Goal: Task Accomplishment & Management: Use online tool/utility

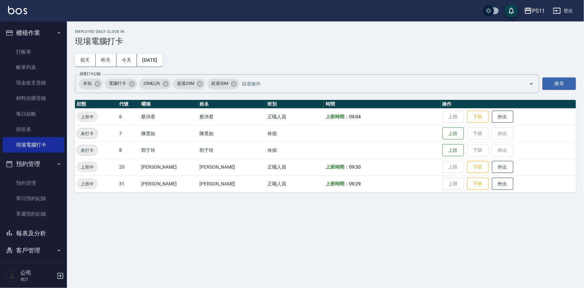
click at [44, 224] on button "報表及分析" at bounding box center [34, 232] width 62 height 17
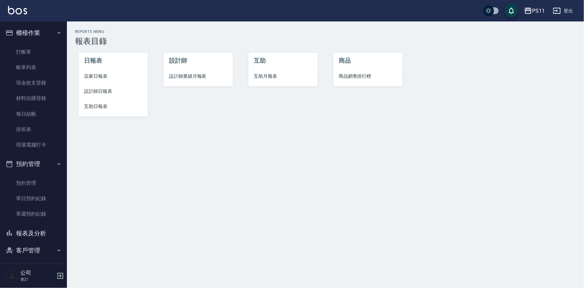
click at [43, 239] on button "報表及分析" at bounding box center [34, 232] width 62 height 17
click at [100, 105] on span "互助日報表" at bounding box center [113, 106] width 59 height 7
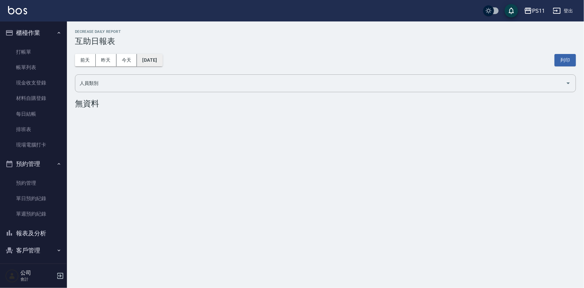
click at [162, 60] on button "[DATE]" at bounding box center [149, 60] width 25 height 12
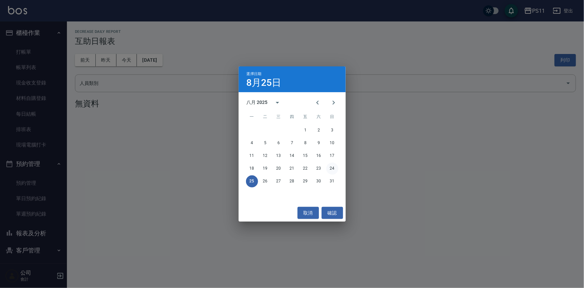
click at [337, 165] on button "24" at bounding box center [332, 168] width 12 height 12
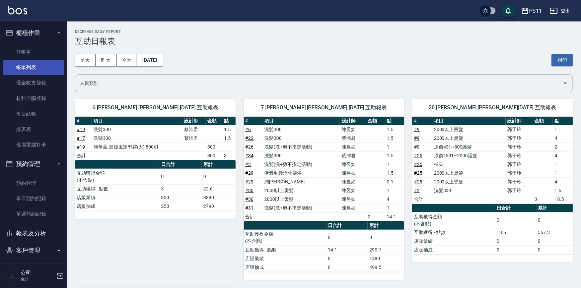
click at [26, 67] on link "帳單列表" at bounding box center [34, 67] width 62 height 15
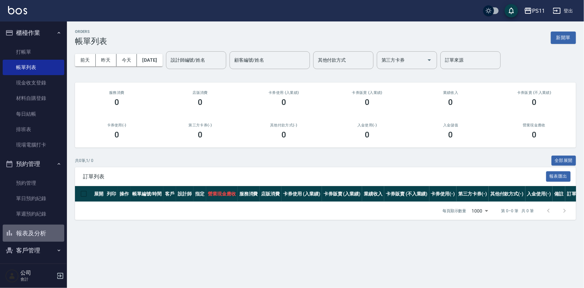
click at [40, 228] on button "報表及分析" at bounding box center [34, 232] width 62 height 17
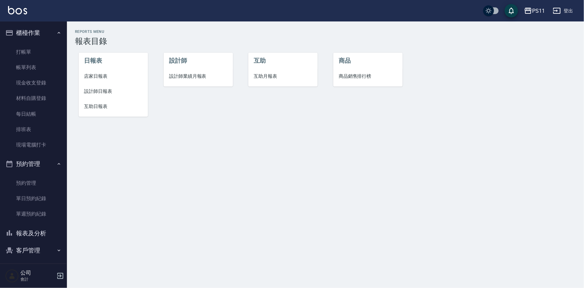
click at [102, 92] on span "設計師日報表" at bounding box center [113, 91] width 59 height 7
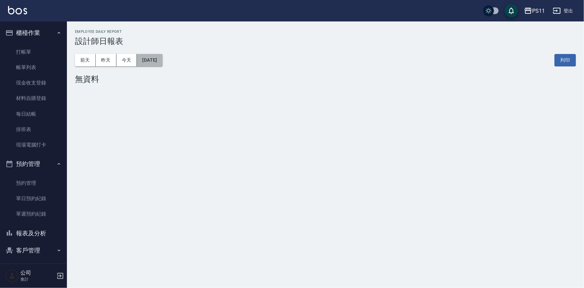
click at [162, 60] on button "[DATE]" at bounding box center [149, 60] width 25 height 12
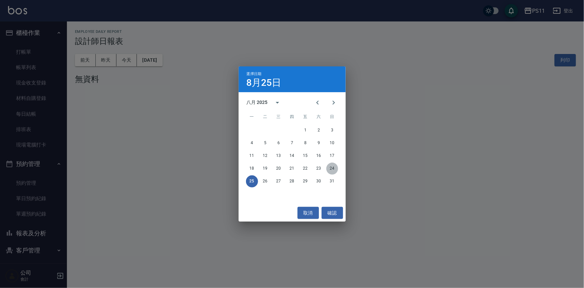
click at [334, 167] on button "24" at bounding box center [332, 168] width 12 height 12
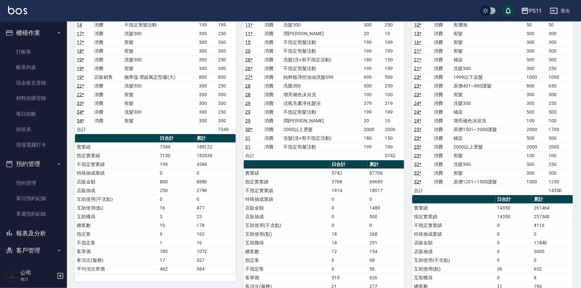
scroll to position [132, 0]
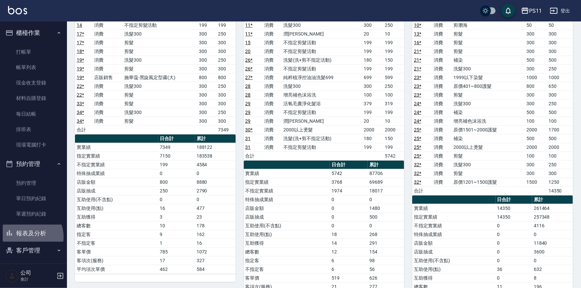
click at [27, 236] on button "報表及分析" at bounding box center [34, 232] width 62 height 17
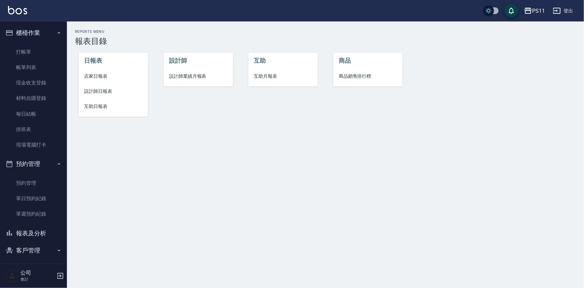
click at [90, 92] on span "設計師日報表" at bounding box center [113, 91] width 59 height 7
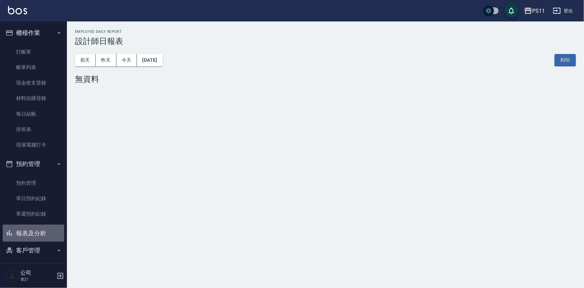
drag, startPoint x: 39, startPoint y: 232, endPoint x: 40, endPoint y: 224, distance: 8.1
click at [40, 232] on button "報表及分析" at bounding box center [34, 232] width 62 height 17
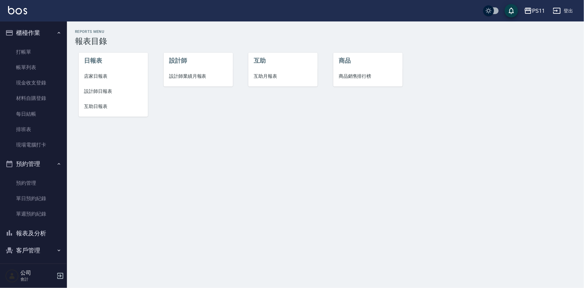
click at [175, 80] on li "設計師業績月報表" at bounding box center [198, 76] width 69 height 15
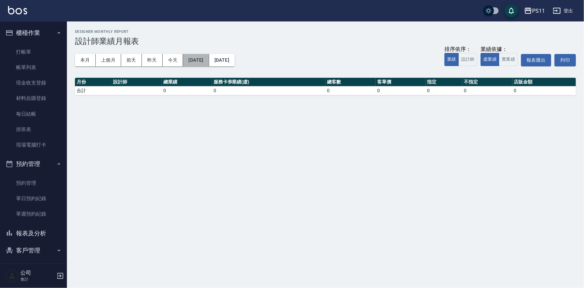
click at [193, 62] on button "[DATE]" at bounding box center [196, 60] width 26 height 12
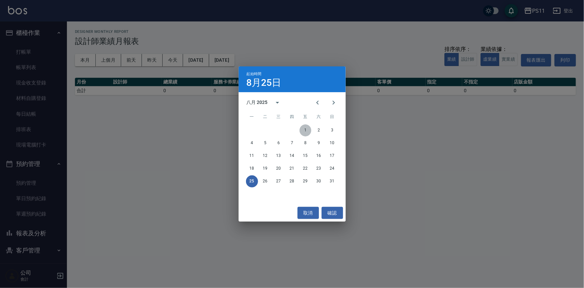
click at [304, 130] on button "1" at bounding box center [306, 130] width 12 height 12
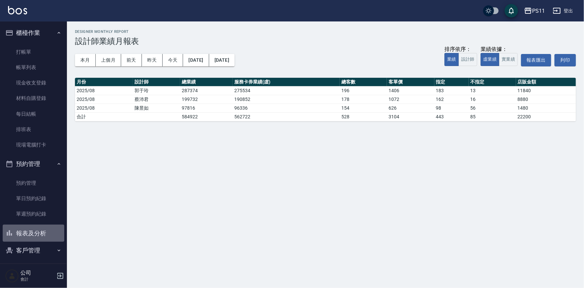
click at [37, 226] on button "報表及分析" at bounding box center [34, 232] width 62 height 17
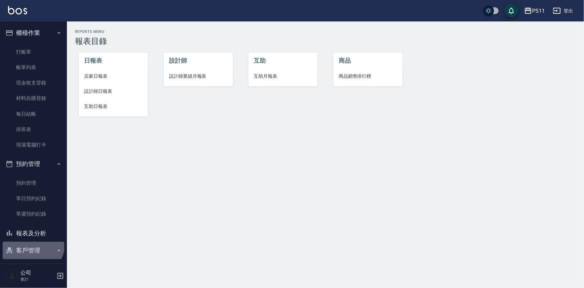
click at [30, 242] on button "客戶管理" at bounding box center [34, 249] width 62 height 17
click at [40, 252] on button "客戶管理" at bounding box center [34, 249] width 62 height 17
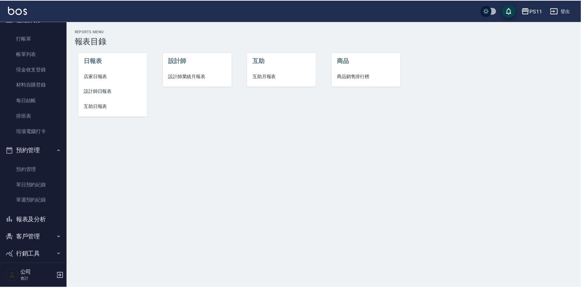
scroll to position [20, 0]
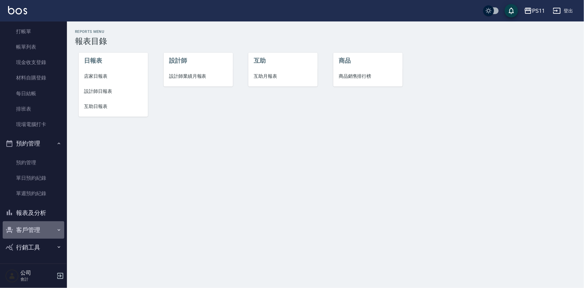
click at [44, 230] on button "客戶管理" at bounding box center [34, 229] width 62 height 17
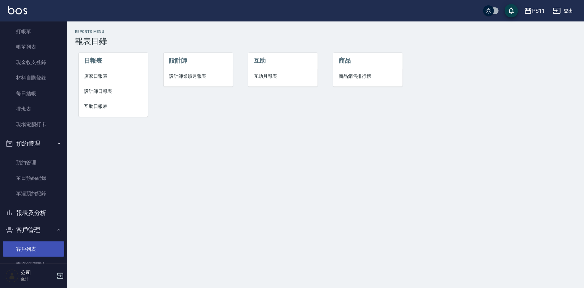
click at [46, 246] on link "客戶列表" at bounding box center [34, 248] width 62 height 15
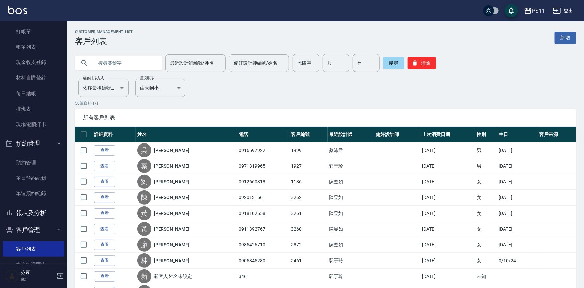
click at [94, 60] on input "text" at bounding box center [125, 63] width 63 height 18
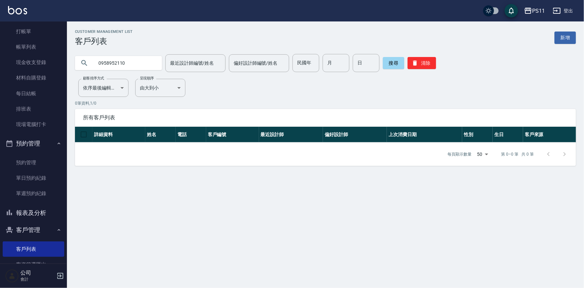
drag, startPoint x: 134, startPoint y: 70, endPoint x: 61, endPoint y: 70, distance: 73.0
click at [61, 70] on div "PS11 登出 櫃檯作業 打帳單 帳單列表 現金收支登錄 材料自購登錄 每日結帳 排班表 現場電腦打卡 預約管理 預約管理 單日預約紀錄 單週預約紀錄 報表及…" at bounding box center [292, 144] width 584 height 288
type input "0905501121"
click at [30, 29] on link "打帳單" at bounding box center [34, 31] width 62 height 15
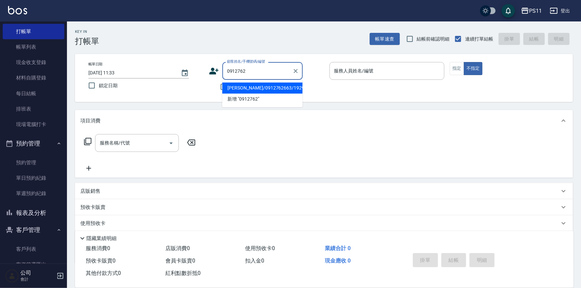
click at [284, 87] on li "[PERSON_NAME]/0912762663/1929" at bounding box center [262, 87] width 80 height 11
type input "[PERSON_NAME]/0912762663/1929"
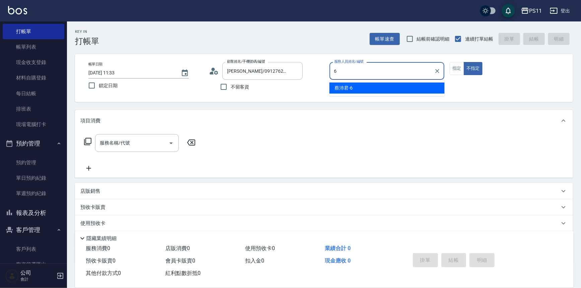
type input "[PERSON_NAME]6"
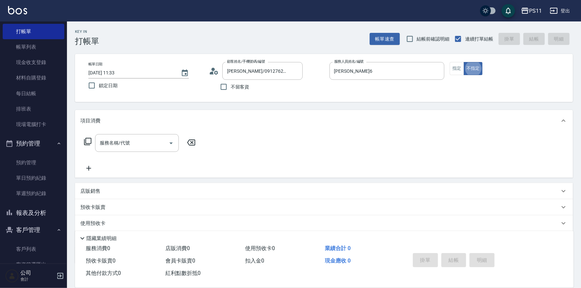
type button "false"
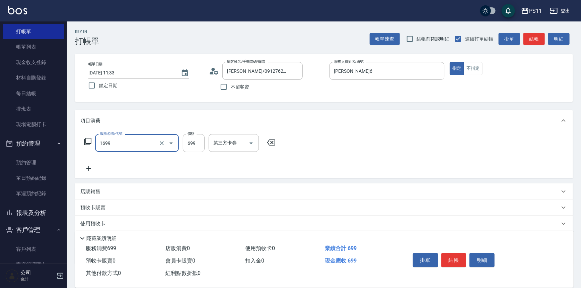
type input "純粹植淨控油油洗髮699(1699)"
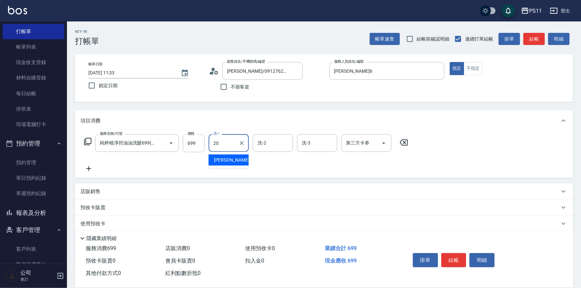
type input "[PERSON_NAME]-20"
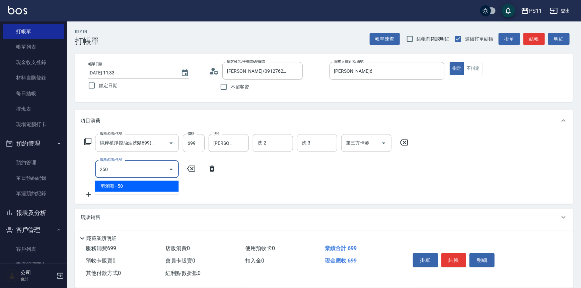
type input "剪瀏海(250)"
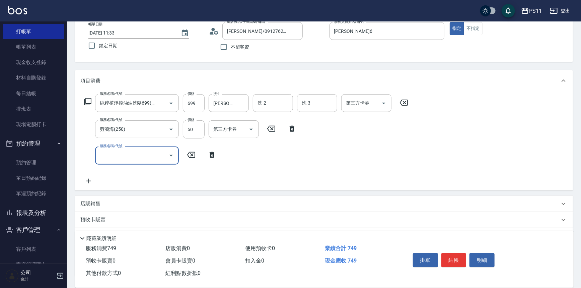
scroll to position [90, 0]
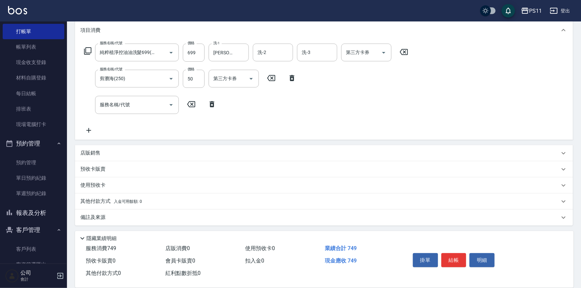
click at [85, 150] on p "店販銷售" at bounding box center [90, 152] width 20 height 7
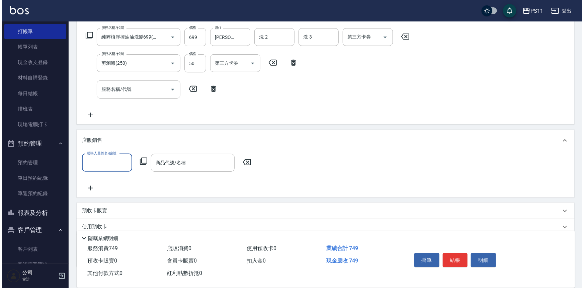
scroll to position [121, 0]
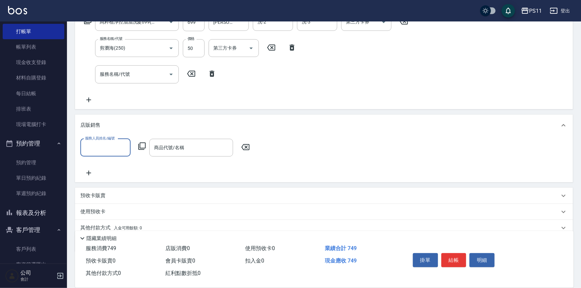
click at [103, 146] on input "服務人員姓名/編號" at bounding box center [105, 148] width 44 height 12
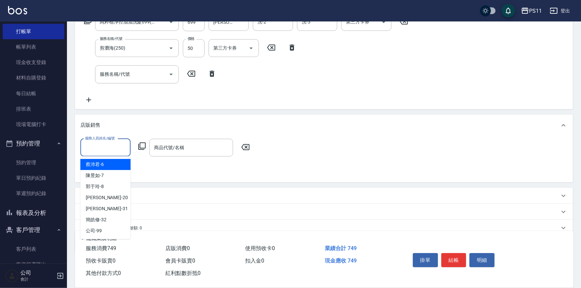
click at [108, 162] on div "[PERSON_NAME]-6" at bounding box center [105, 164] width 50 height 11
type input "[PERSON_NAME]6"
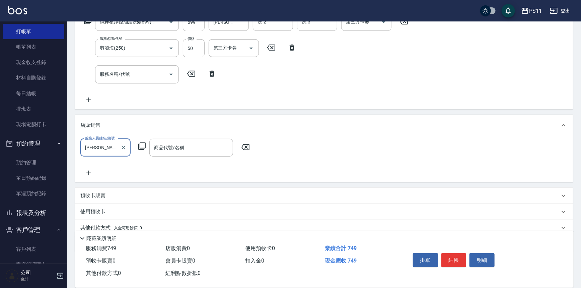
click at [138, 144] on icon at bounding box center [141, 145] width 7 height 7
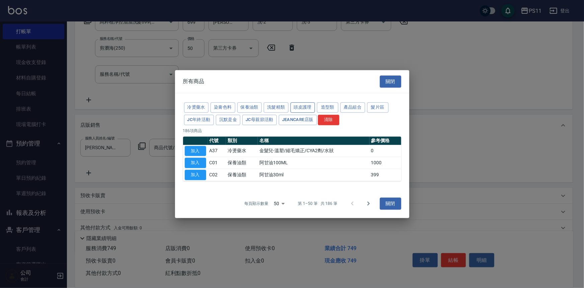
click at [301, 107] on button "頭皮護理" at bounding box center [303, 107] width 25 height 10
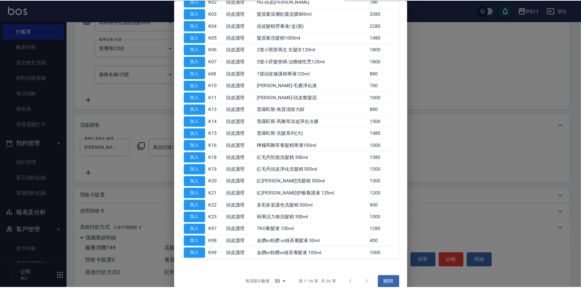
scroll to position [61, 0]
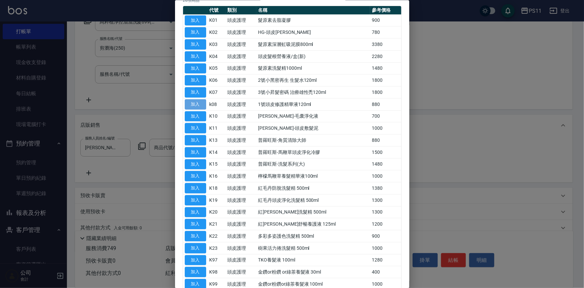
click at [196, 101] on button "加入" at bounding box center [195, 104] width 21 height 10
type input "1號頭皮修護精華液120ml"
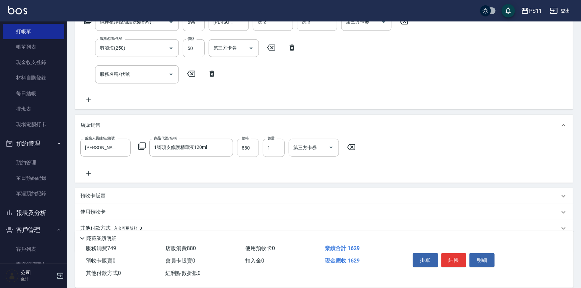
click at [253, 148] on input "880" at bounding box center [248, 148] width 22 height 18
type input "980"
type input "[DATE] 11:35"
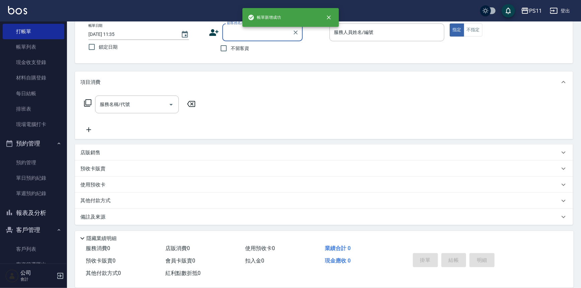
scroll to position [0, 0]
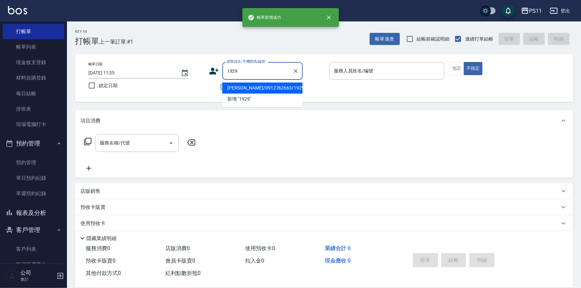
type input "[PERSON_NAME]/0912762663/1929"
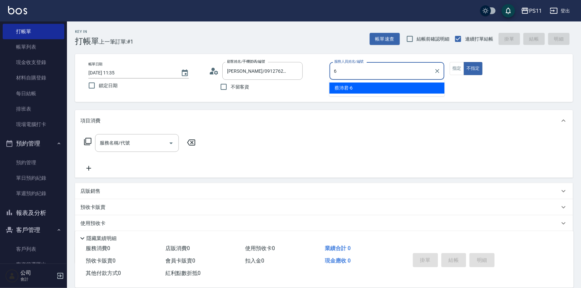
type input "[PERSON_NAME]6"
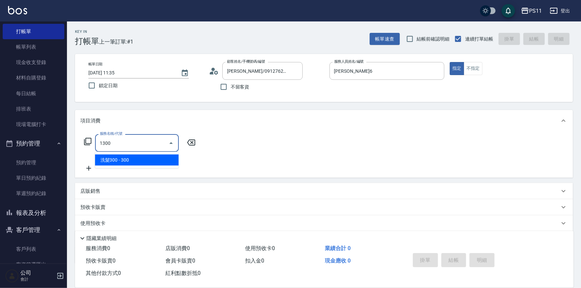
type input "洗髮300(1300)"
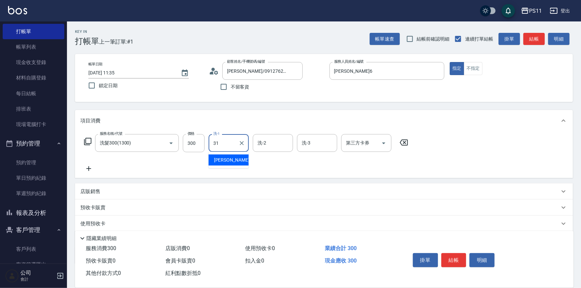
type input "[PERSON_NAME]-31"
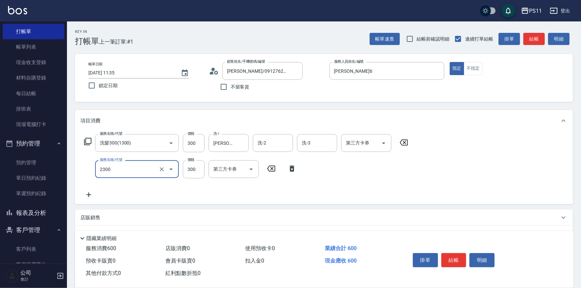
type input "剪髮(2300)"
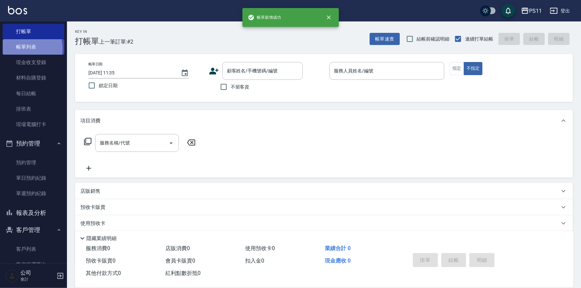
click at [20, 49] on link "帳單列表" at bounding box center [34, 46] width 62 height 15
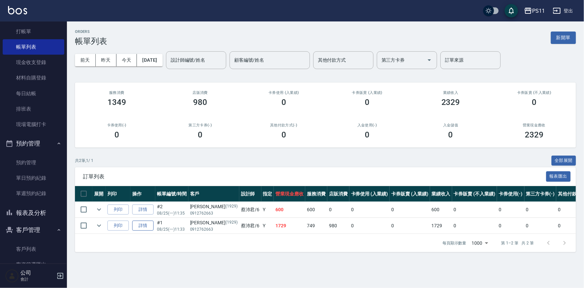
click at [145, 222] on link "詳情" at bounding box center [142, 225] width 21 height 10
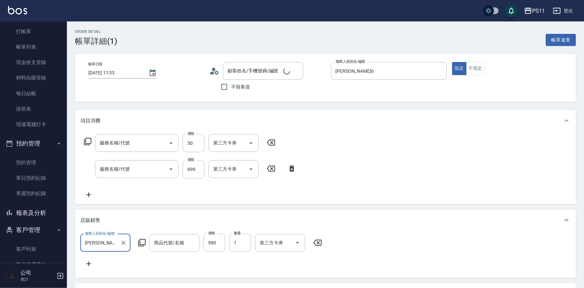
type input "[DATE] 11:33"
type input "[PERSON_NAME]6"
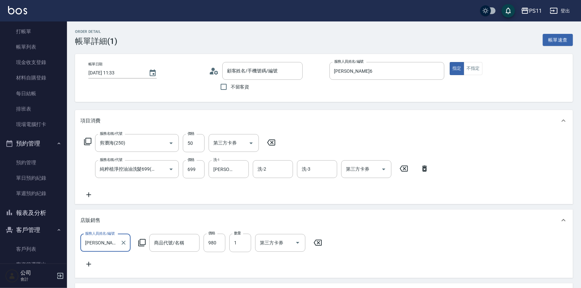
type input "[PERSON_NAME]/0912762663/1929"
type input "剪瀏海(250)"
type input "純粹植淨控油油洗髮699(1699)"
type input "1號頭皮修護精華液120ml"
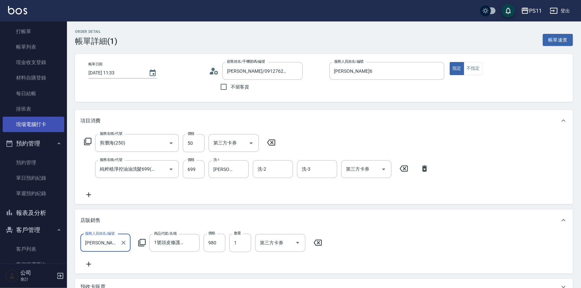
click at [37, 127] on link "現場電腦打卡" at bounding box center [34, 124] width 62 height 15
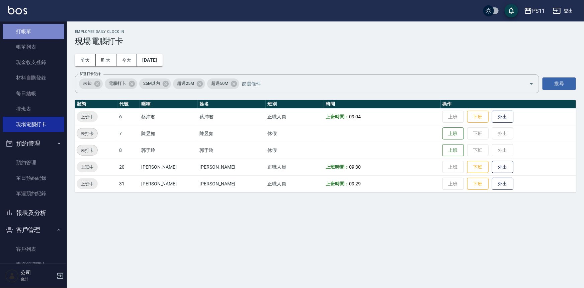
click at [39, 33] on link "打帳單" at bounding box center [34, 31] width 62 height 15
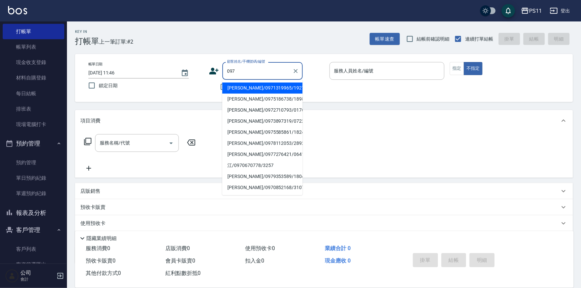
click at [263, 74] on input "097" at bounding box center [257, 71] width 64 height 12
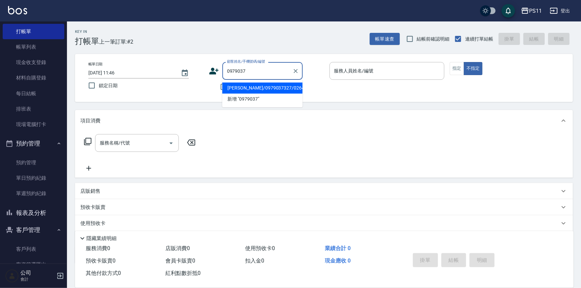
click at [273, 90] on li "[PERSON_NAME]/0979037327/0264" at bounding box center [262, 87] width 80 height 11
type input "[PERSON_NAME]/0979037327/0264"
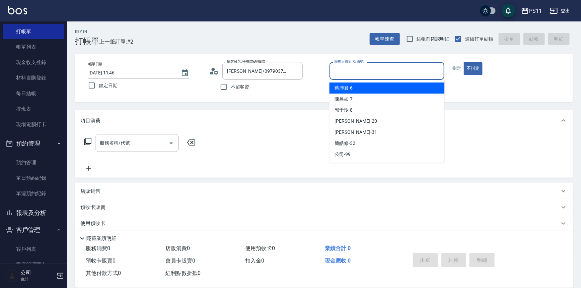
click at [348, 69] on input "服務人員姓名/編號" at bounding box center [386, 71] width 109 height 12
click at [352, 91] on span "[PERSON_NAME]-6" at bounding box center [344, 87] width 18 height 7
type input "[PERSON_NAME]6"
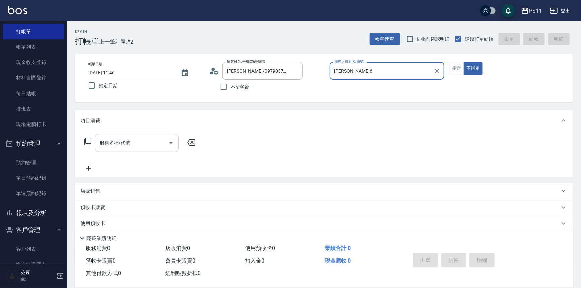
click at [125, 136] on div "服務名稱/代號" at bounding box center [137, 143] width 84 height 18
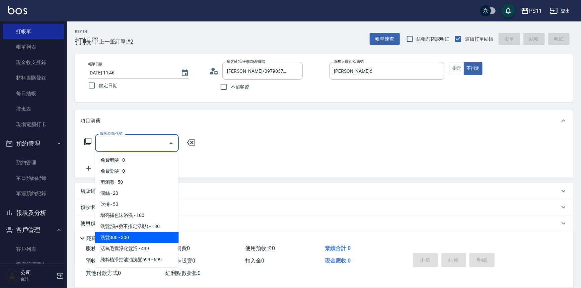
click at [137, 235] on span "洗髮300 - 300" at bounding box center [137, 237] width 84 height 11
type input "洗髮300(1300)"
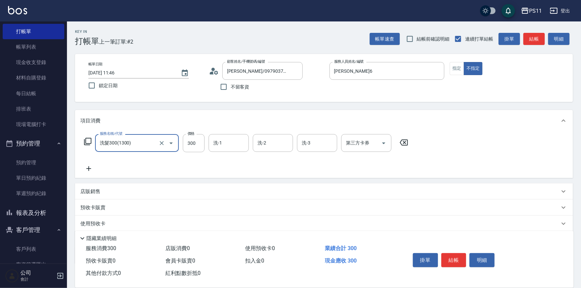
click at [91, 167] on icon at bounding box center [88, 168] width 17 height 8
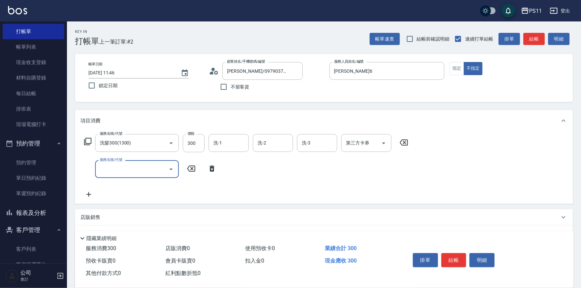
click at [112, 170] on input "服務名稱/代號" at bounding box center [132, 169] width 68 height 12
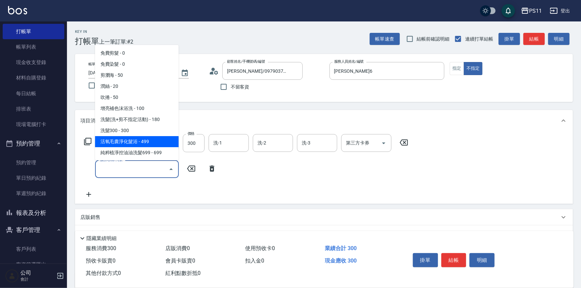
scroll to position [61, 0]
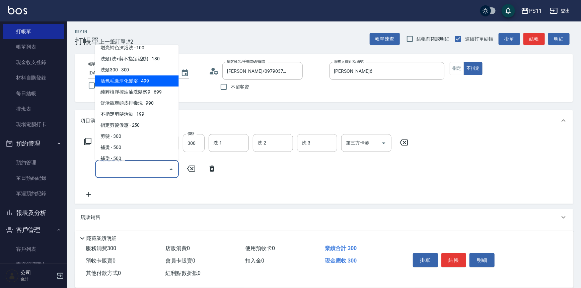
click at [126, 138] on span "剪髮 - 300" at bounding box center [137, 136] width 84 height 11
type input "剪髮(2300)"
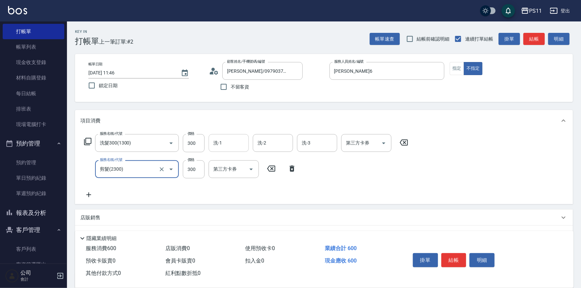
click at [224, 151] on div "洗-1" at bounding box center [229, 143] width 40 height 18
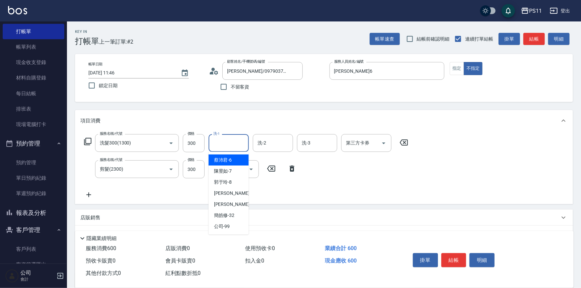
click at [229, 141] on input "洗-1" at bounding box center [229, 143] width 34 height 12
click at [221, 204] on span "[PERSON_NAME]-31" at bounding box center [235, 204] width 42 height 7
type input "[PERSON_NAME]-31"
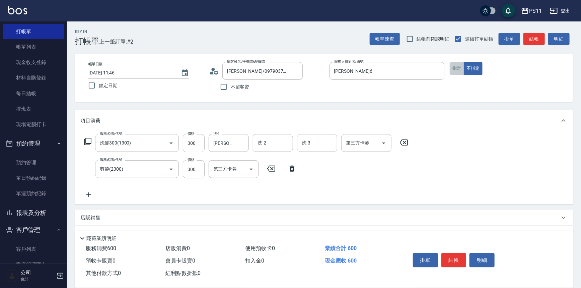
click at [455, 73] on button "指定" at bounding box center [457, 68] width 14 height 13
click at [443, 161] on div "服務名稱/代號 洗髮300(1300) 服務名稱/代號 價格 300 價格 洗-1 [PERSON_NAME]-31 洗-1 洗-2 洗-2 洗-3 洗-3 …" at bounding box center [324, 167] width 498 height 73
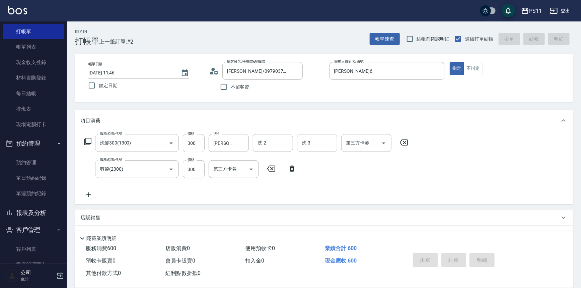
type input "[DATE] 11:47"
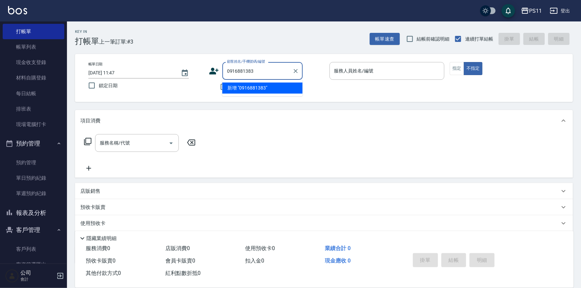
type input "09168813839"
click at [293, 70] on icon "Clear" at bounding box center [295, 71] width 7 height 7
click at [244, 95] on ul "[PERSON_NAME]/0912308106/1425" at bounding box center [262, 88] width 80 height 16
click at [245, 93] on li "[PERSON_NAME]/0912308106/1425" at bounding box center [262, 87] width 80 height 11
type input "[PERSON_NAME]/0912308106/1425"
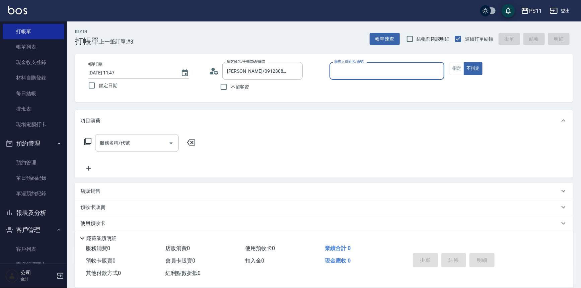
click at [421, 64] on div "服務人員姓名/編號" at bounding box center [386, 71] width 115 height 18
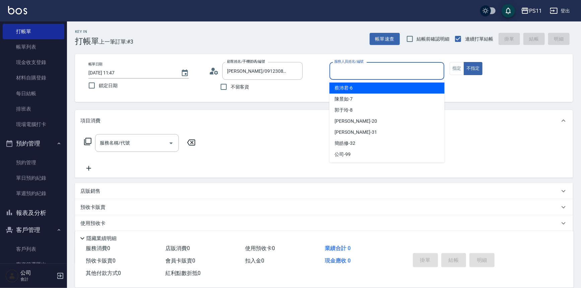
click at [372, 91] on div "[PERSON_NAME]-6" at bounding box center [386, 87] width 115 height 11
type input "[PERSON_NAME]6"
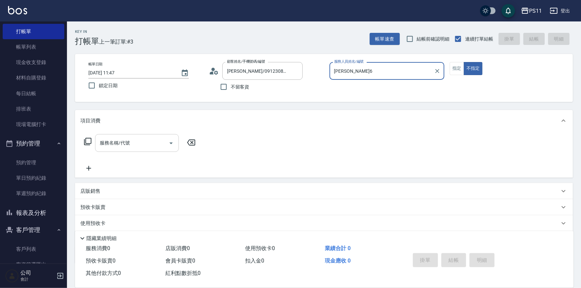
click at [154, 140] on input "服務名稱/代號" at bounding box center [132, 143] width 68 height 12
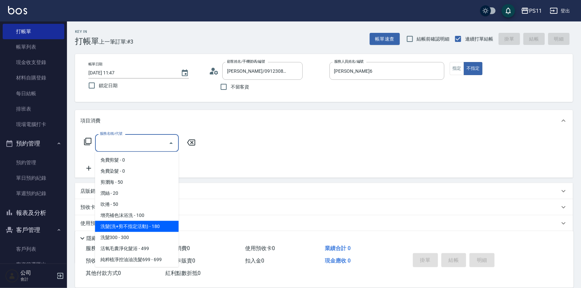
drag, startPoint x: 151, startPoint y: 222, endPoint x: 132, endPoint y: 154, distance: 70.5
click at [151, 222] on span "洗髮(洗+剪不指定活動) - 180" at bounding box center [137, 226] width 84 height 11
type input "洗髮(洗+剪不指定活動)(1180)"
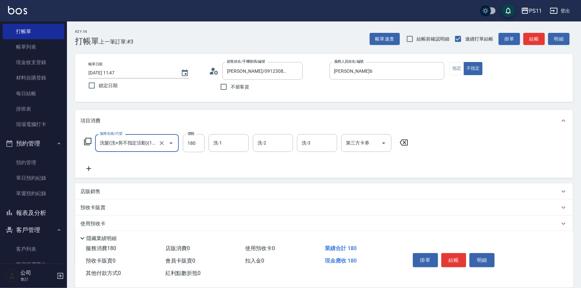
click at [87, 169] on icon at bounding box center [88, 168] width 17 height 8
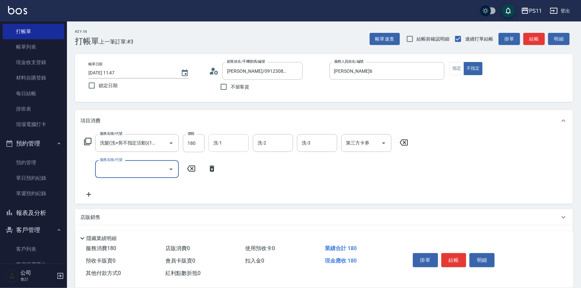
click at [225, 145] on input "洗-1" at bounding box center [229, 143] width 34 height 12
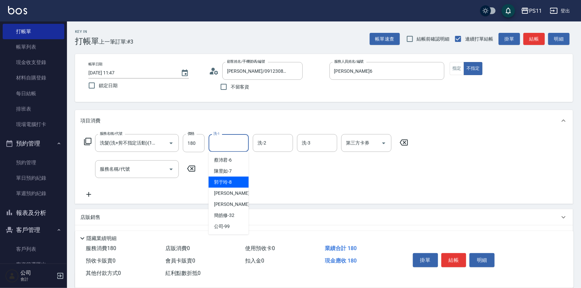
click at [223, 189] on span "[PERSON_NAME] -20" at bounding box center [235, 192] width 42 height 7
type input "[PERSON_NAME]-20"
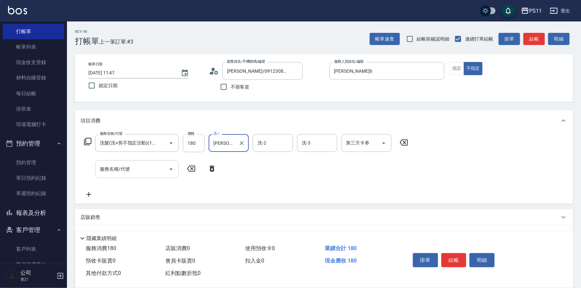
click at [138, 167] on input "服務名稱/代號" at bounding box center [132, 169] width 68 height 12
click at [130, 172] on input "服務名稱/代號" at bounding box center [132, 169] width 68 height 12
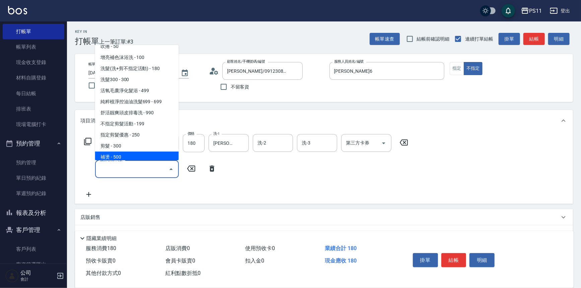
scroll to position [61, 0]
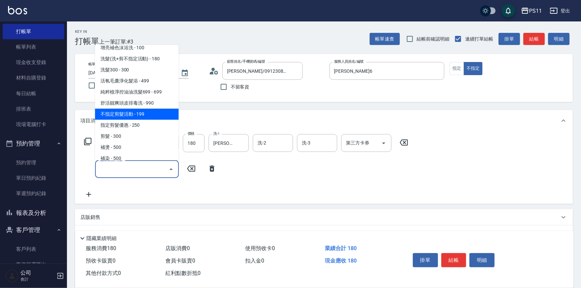
click at [153, 118] on span "不指定剪髮活動 - 199" at bounding box center [137, 113] width 84 height 11
type input "不指定剪髮活動(2199)"
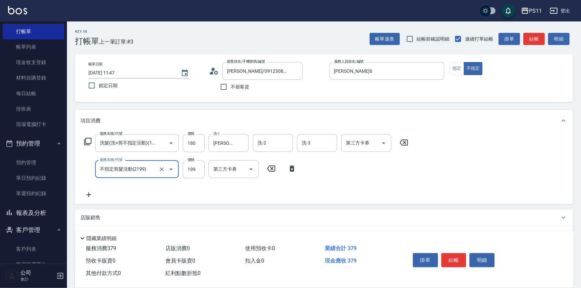
click at [358, 191] on div "服務名稱/代號 洗髮(洗+剪不指定活動)(1180) 服務名稱/代號 價格 180 價格 洗-1 [PERSON_NAME]-20 洗-1 洗-2 洗-2 洗…" at bounding box center [246, 166] width 332 height 65
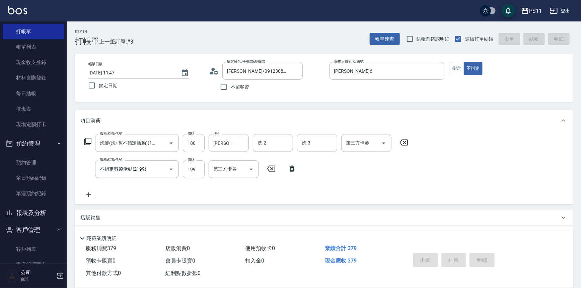
type input "[DATE] 12:29"
